Goal: Find contact information: Obtain details needed to contact an individual or organization

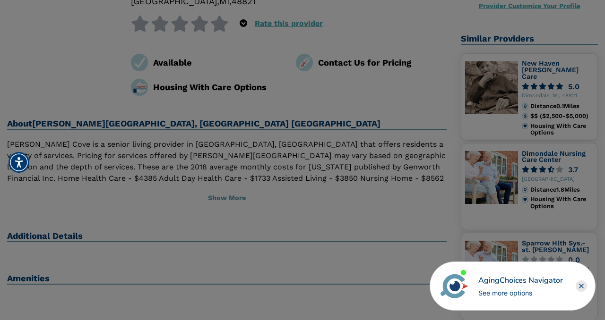
scroll to position [129, 0]
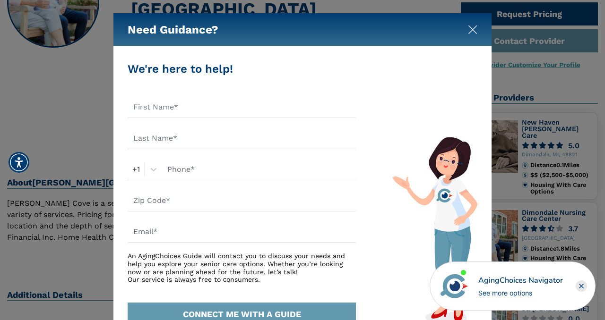
click at [472, 28] on img "Close" at bounding box center [472, 29] width 9 height 9
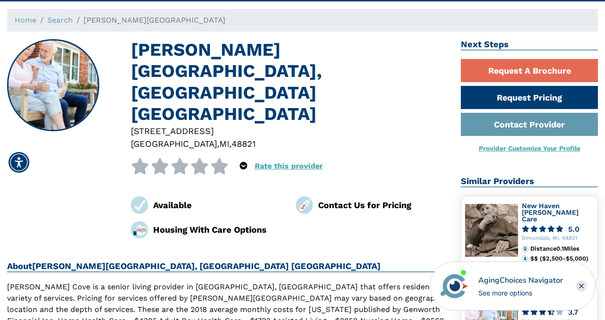
scroll to position [44, 0]
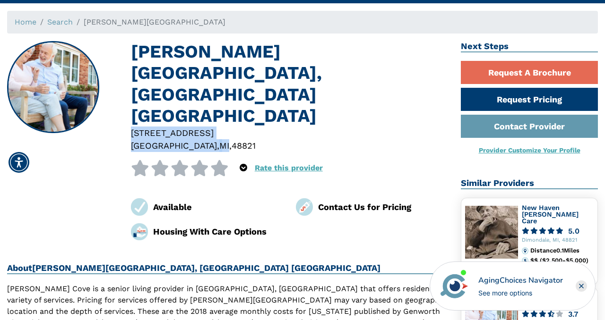
drag, startPoint x: 132, startPoint y: 90, endPoint x: 257, endPoint y: 103, distance: 125.5
click at [257, 127] on div "184 East Road Windsor charter Township , MI , 48821" at bounding box center [289, 140] width 330 height 26
copy div "184 East Road Windsor charter Township , MI"
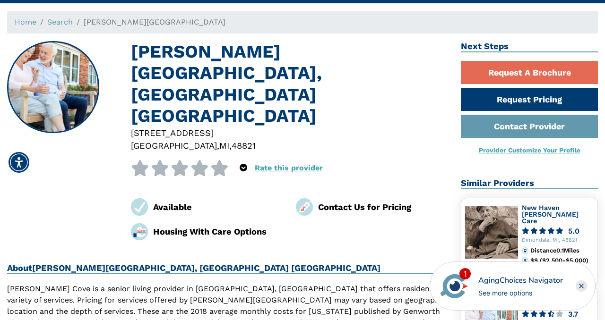
click at [295, 195] on div "Available Contact Us for Pricing Housing With Care Options" at bounding box center [289, 216] width 330 height 50
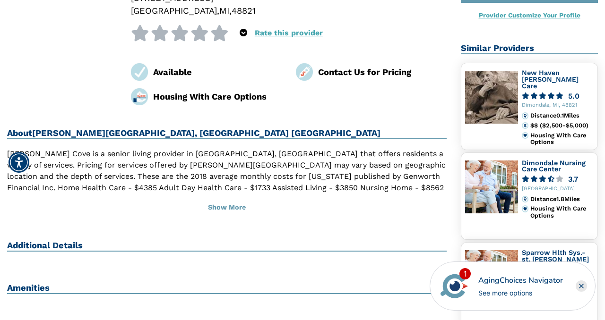
scroll to position [184, 0]
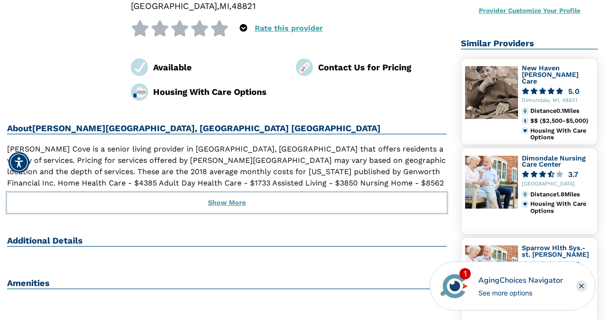
click at [230, 193] on button "Show More" at bounding box center [226, 203] width 439 height 21
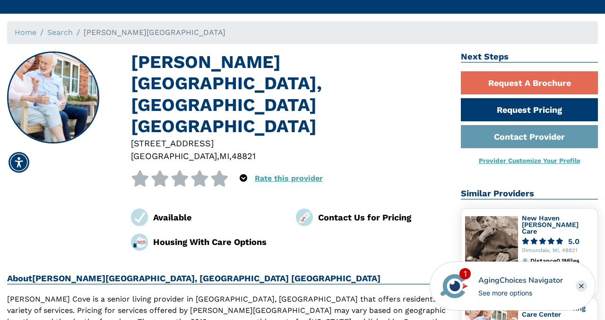
scroll to position [43, 0]
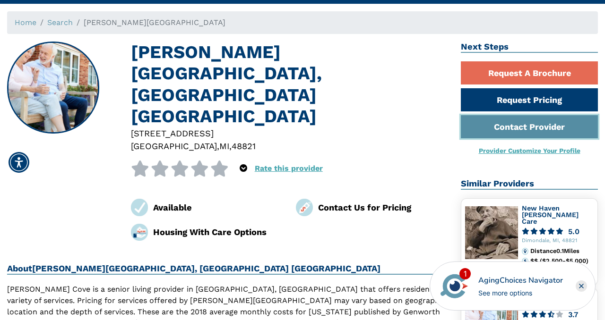
click at [514, 126] on link "Contact Provider" at bounding box center [529, 126] width 137 height 23
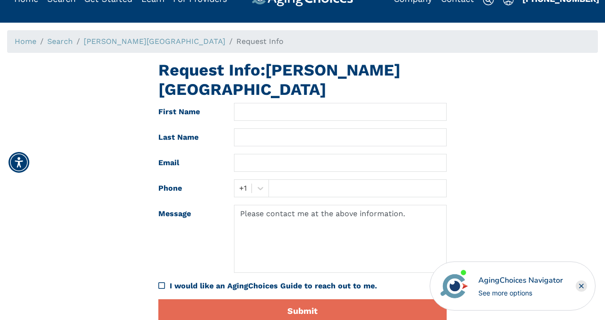
scroll to position [12, 0]
